Goal: Information Seeking & Learning: Learn about a topic

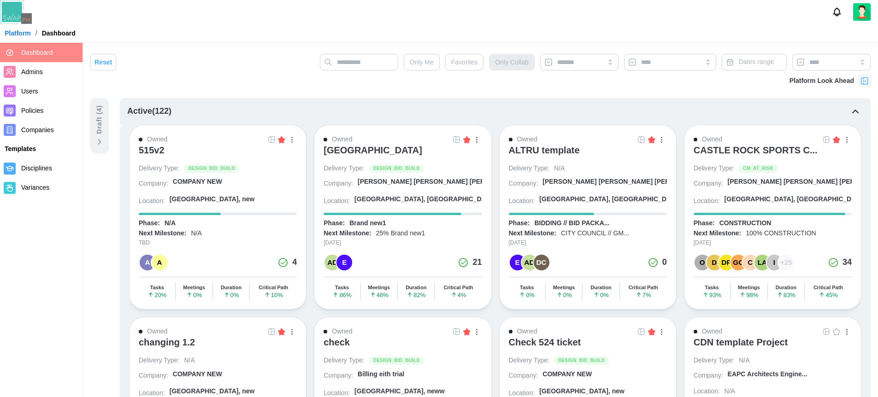
click at [864, 80] on img at bounding box center [864, 80] width 9 height 9
click at [861, 81] on img at bounding box center [864, 80] width 9 height 9
click at [864, 83] on img at bounding box center [864, 80] width 9 height 9
click at [353, 145] on div "[GEOGRAPHIC_DATA]" at bounding box center [372, 150] width 99 height 11
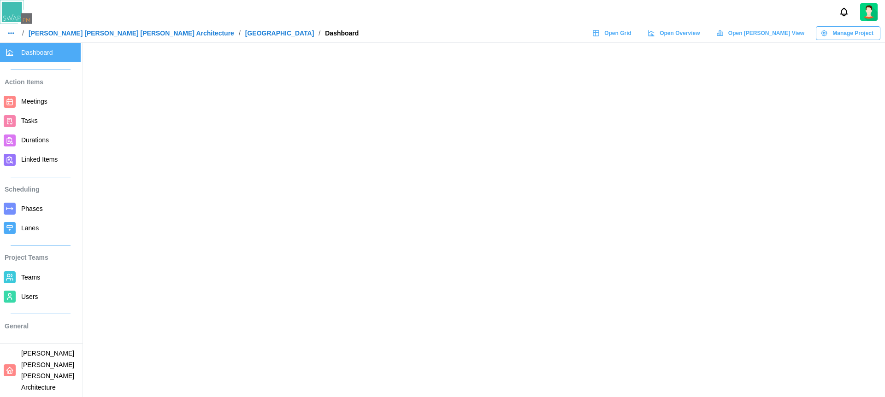
click at [541, 14] on div at bounding box center [442, 12] width 885 height 24
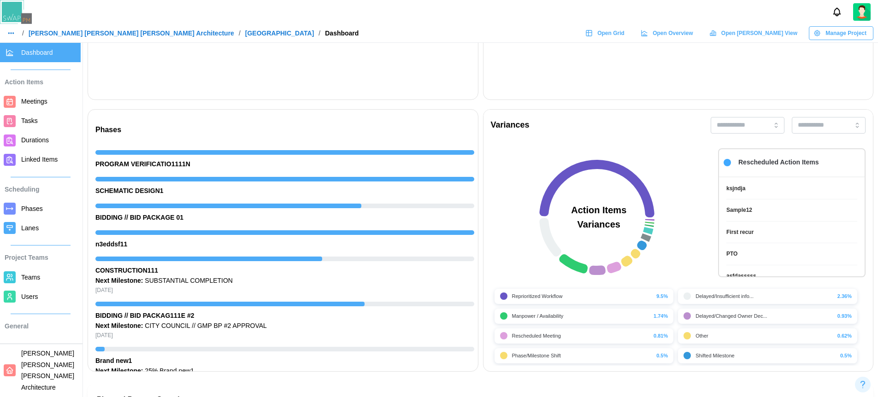
click at [577, 291] on div "Reprioritized Workflow 9.5%" at bounding box center [583, 296] width 179 height 15
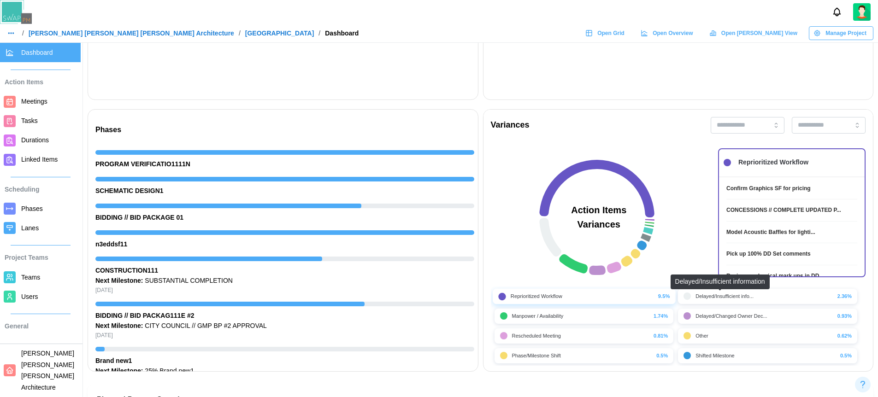
click at [708, 299] on div "Delayed/Insufficient info..." at bounding box center [724, 297] width 58 height 8
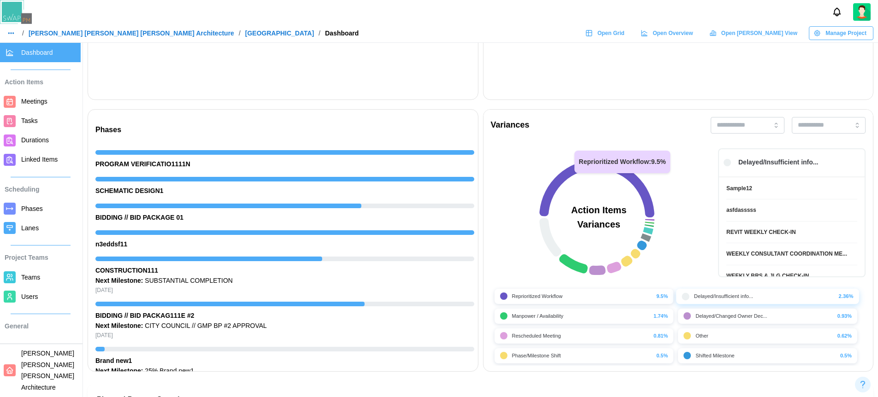
click at [645, 198] on icon at bounding box center [596, 189] width 115 height 58
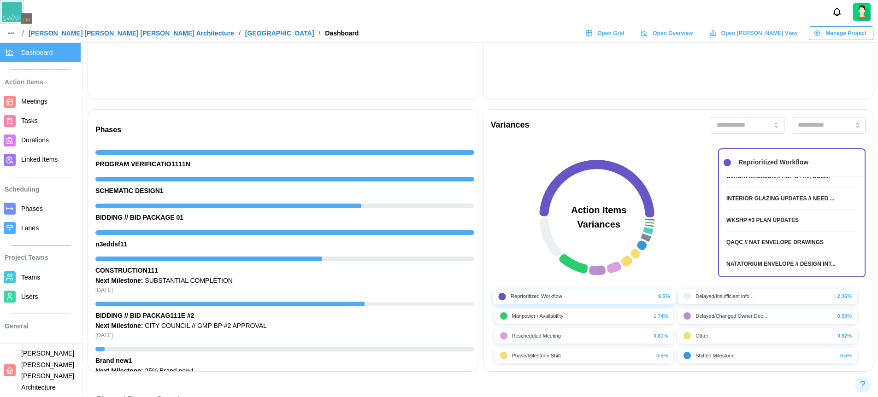
scroll to position [1943, 0]
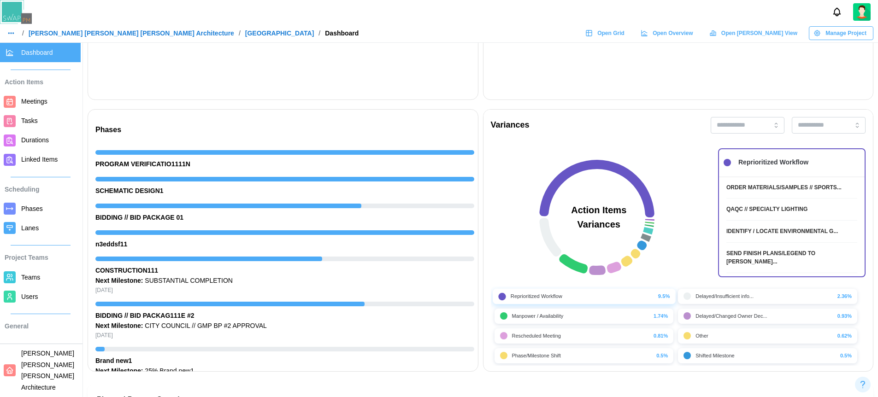
click at [763, 137] on div "Variances" at bounding box center [678, 125] width 390 height 31
click at [771, 125] on input "search" at bounding box center [748, 125] width 74 height 17
click at [830, 128] on input "search" at bounding box center [829, 125] width 74 height 17
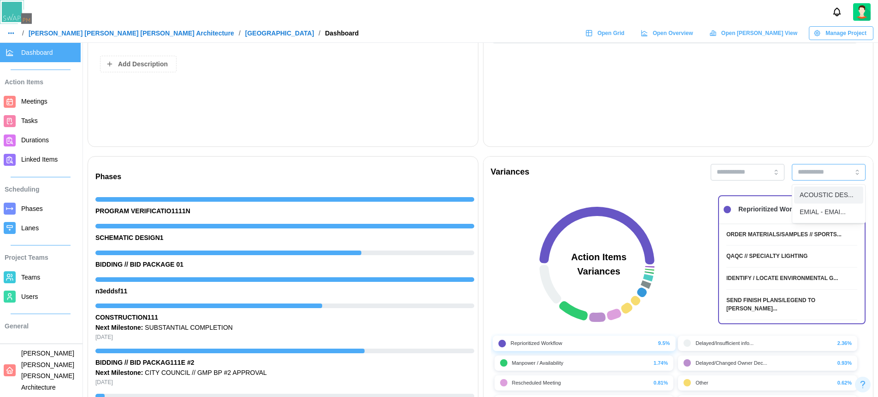
scroll to position [231, 0]
